Goal: Obtain resource: Download file/media

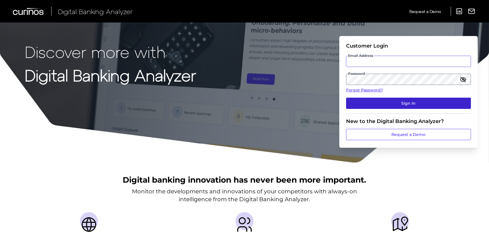
type input "[PERSON_NAME][EMAIL_ADDRESS][PERSON_NAME][DOMAIN_NAME]"
click at [380, 103] on button "Sign In" at bounding box center [408, 103] width 125 height 11
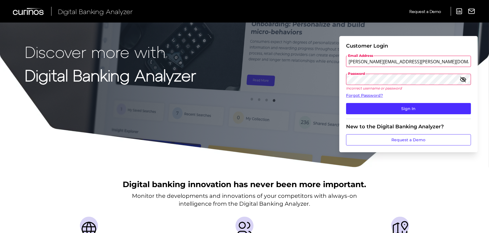
click at [327, 69] on div "Discover more with Digital Banking Analyzer Customer Login Email Address [PERSO…" at bounding box center [244, 84] width 489 height 168
click at [346, 103] on button "Sign In" at bounding box center [408, 108] width 125 height 11
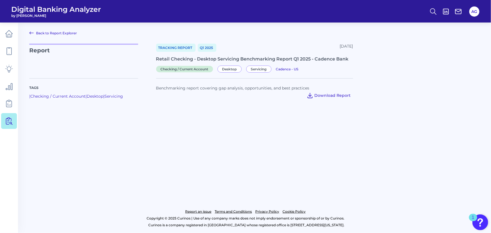
click at [332, 96] on span "Download Report" at bounding box center [333, 95] width 36 height 5
click at [332, 95] on span "Download Report" at bounding box center [333, 95] width 36 height 5
click at [47, 33] on link "Back to Report Explorer" at bounding box center [53, 33] width 48 height 7
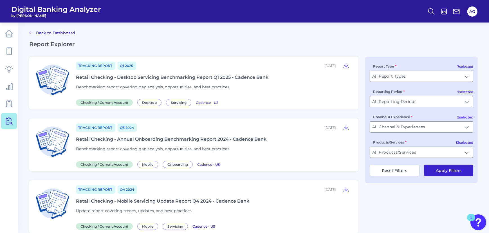
click at [343, 66] on icon at bounding box center [346, 65] width 7 height 7
